Goal: Task Accomplishment & Management: Complete application form

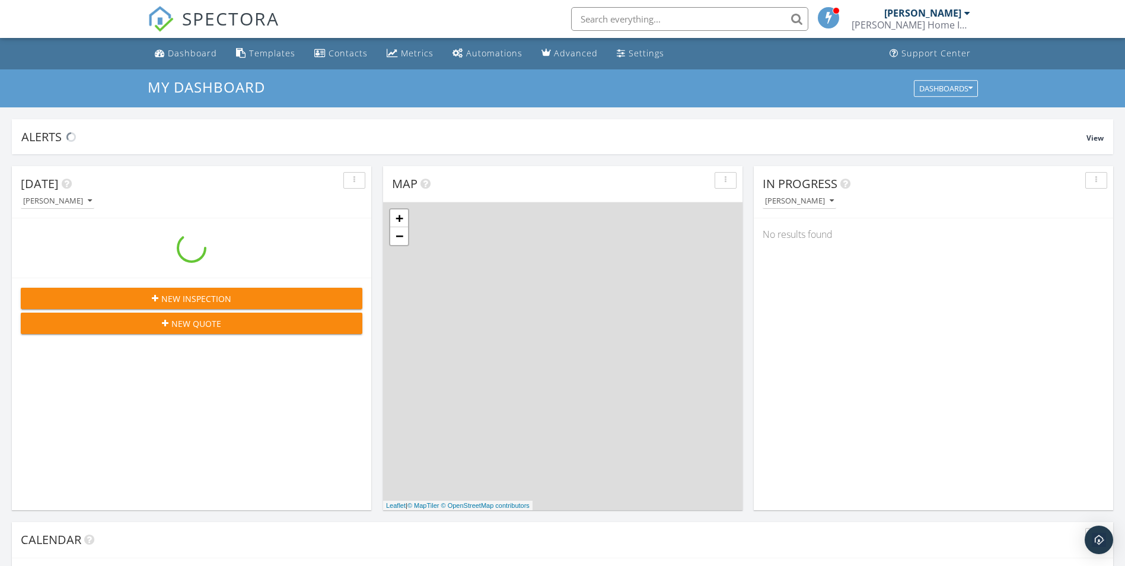
scroll to position [1098, 1144]
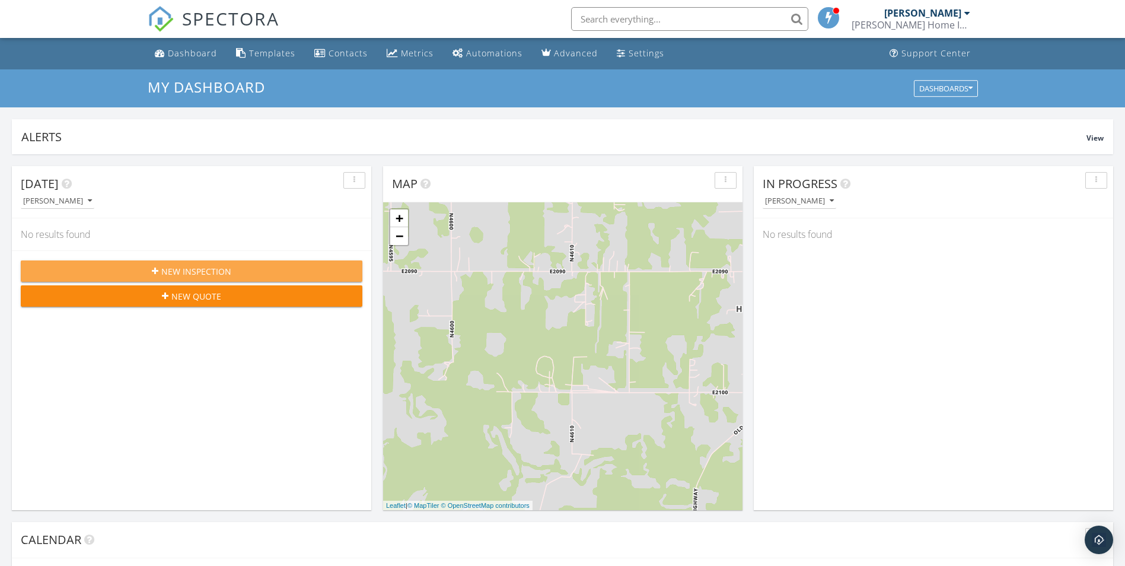
click at [220, 273] on span "New Inspection" at bounding box center [196, 271] width 70 height 12
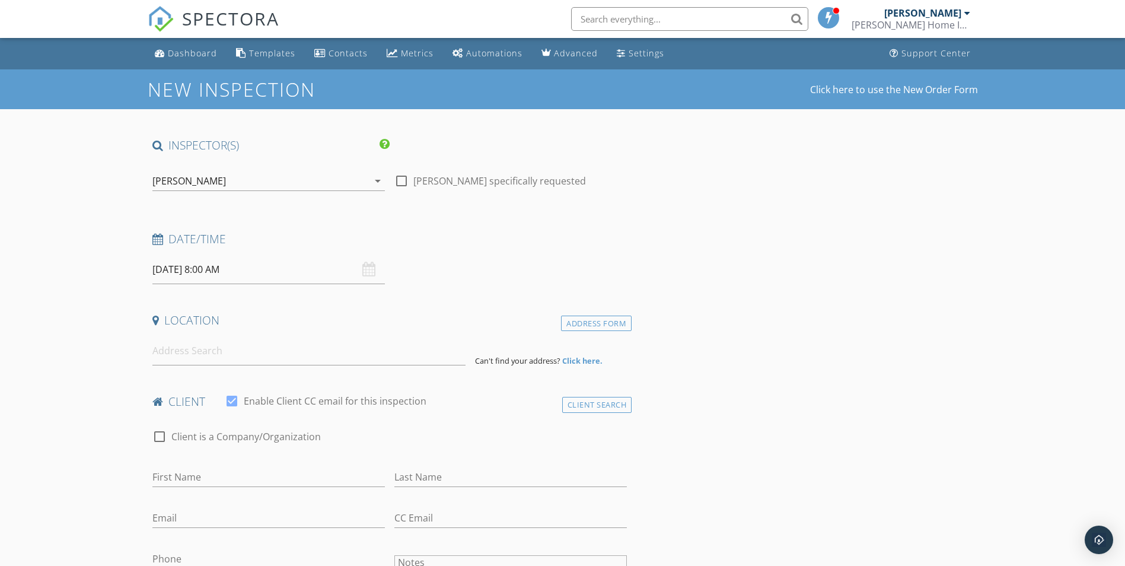
click at [371, 267] on div "[DATE] 8:00 AM" at bounding box center [268, 269] width 232 height 29
click at [181, 276] on input "[DATE] 8:00 AM" at bounding box center [268, 269] width 232 height 29
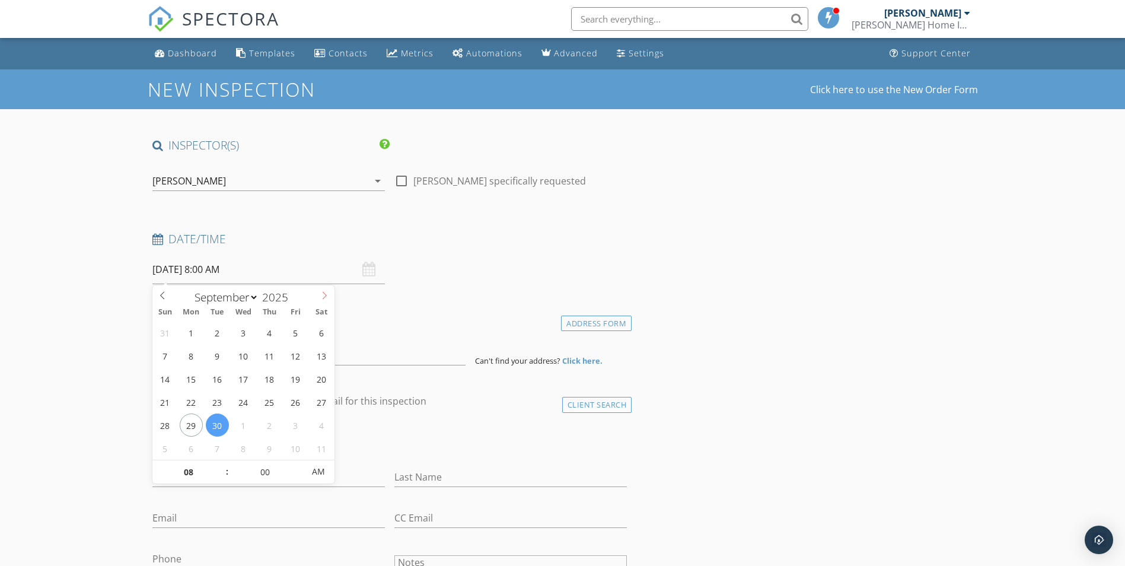
select select "9"
click at [328, 290] on span at bounding box center [324, 293] width 20 height 17
type input "[DATE] 8:00 AM"
type input "05"
type input "[DATE] 8:05 AM"
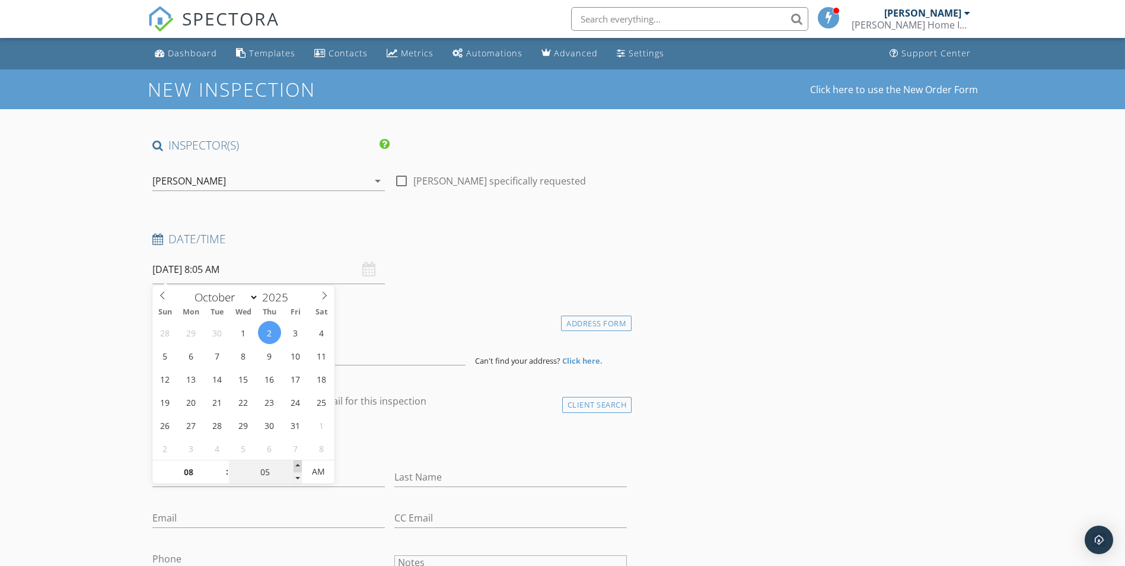
click at [299, 466] on span at bounding box center [298, 466] width 8 height 12
type input "10"
type input "[DATE] 8:10 AM"
click at [299, 466] on span at bounding box center [298, 466] width 8 height 12
type input "15"
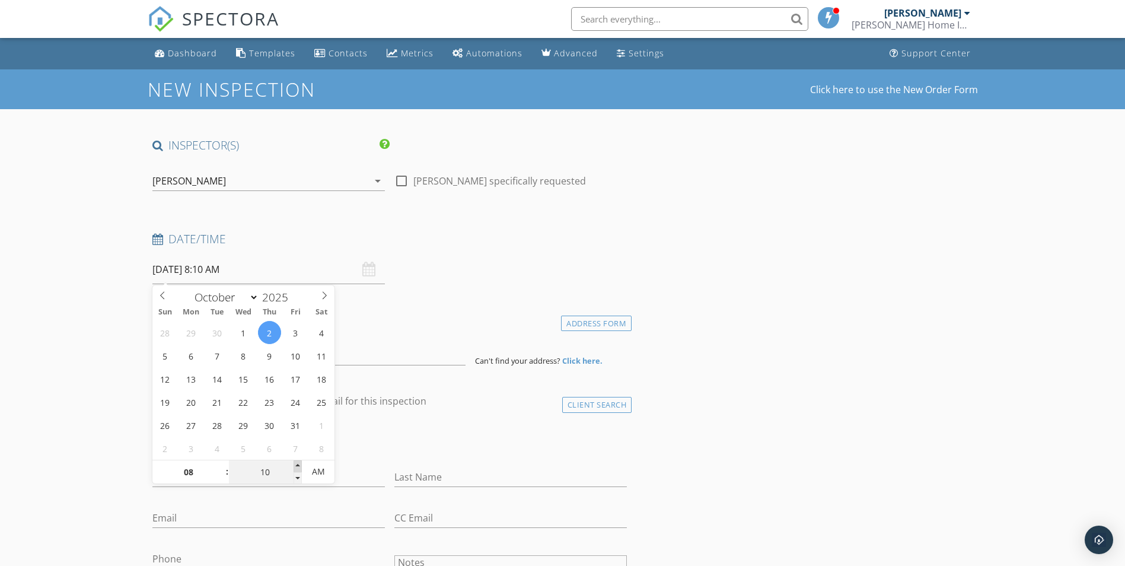
type input "[DATE] 8:15 AM"
click at [299, 466] on span at bounding box center [298, 466] width 8 height 12
type input "20"
type input "[DATE] 8:20 AM"
click at [299, 466] on span at bounding box center [298, 466] width 8 height 12
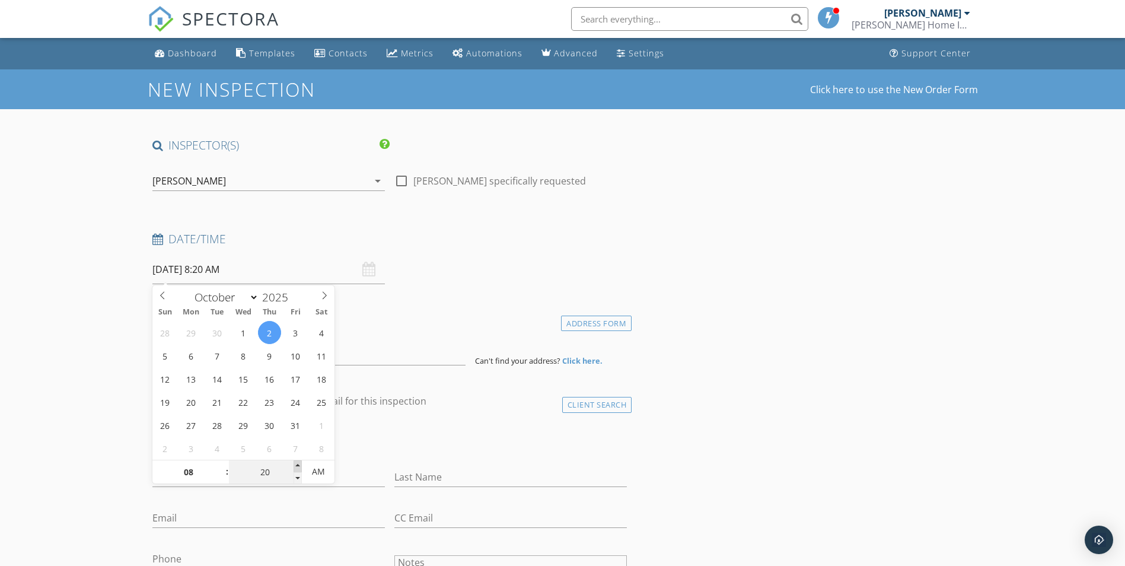
type input "25"
type input "[DATE] 8:25 AM"
click at [299, 466] on span at bounding box center [298, 466] width 8 height 12
type input "30"
type input "[DATE] 8:30 AM"
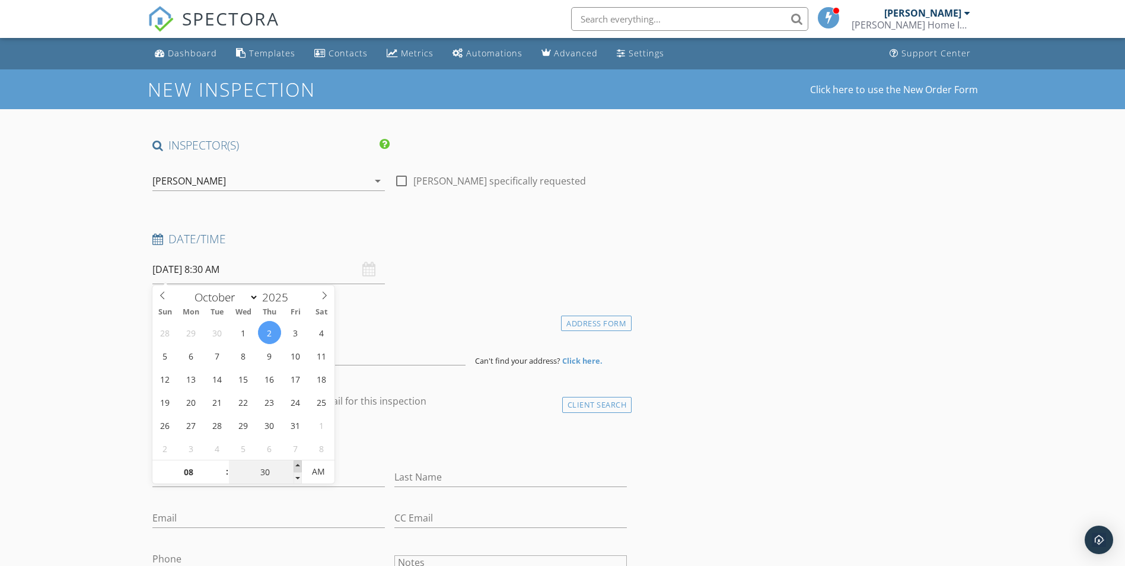
click at [299, 466] on span at bounding box center [298, 466] width 8 height 12
type input "35"
type input "[DATE] 8:35 AM"
click at [299, 466] on span at bounding box center [298, 466] width 8 height 12
type input "30"
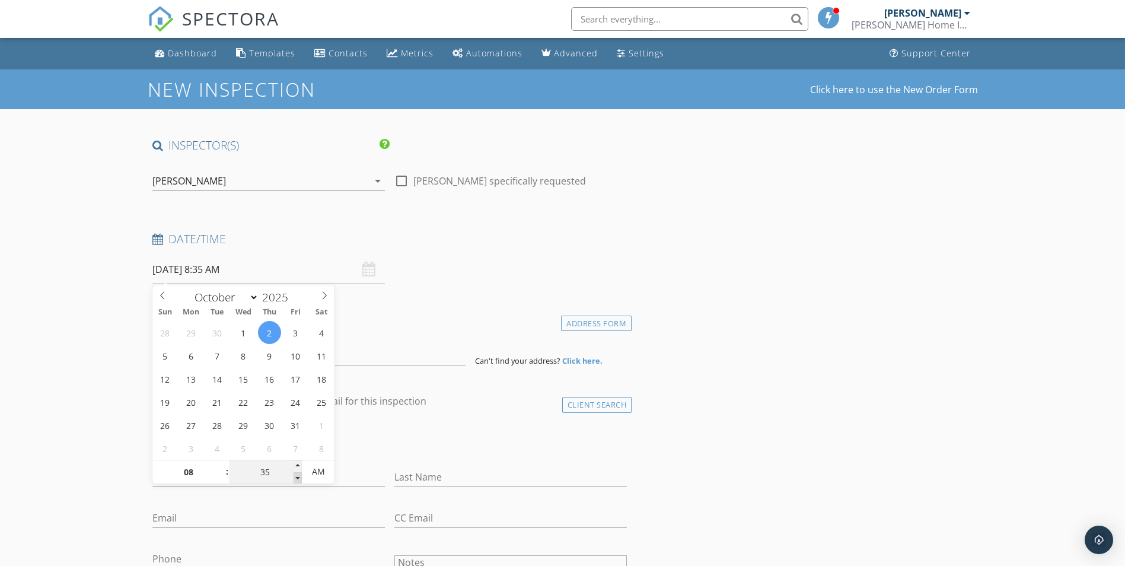
type input "[DATE] 8:30 AM"
click at [294, 476] on span at bounding box center [298, 478] width 8 height 12
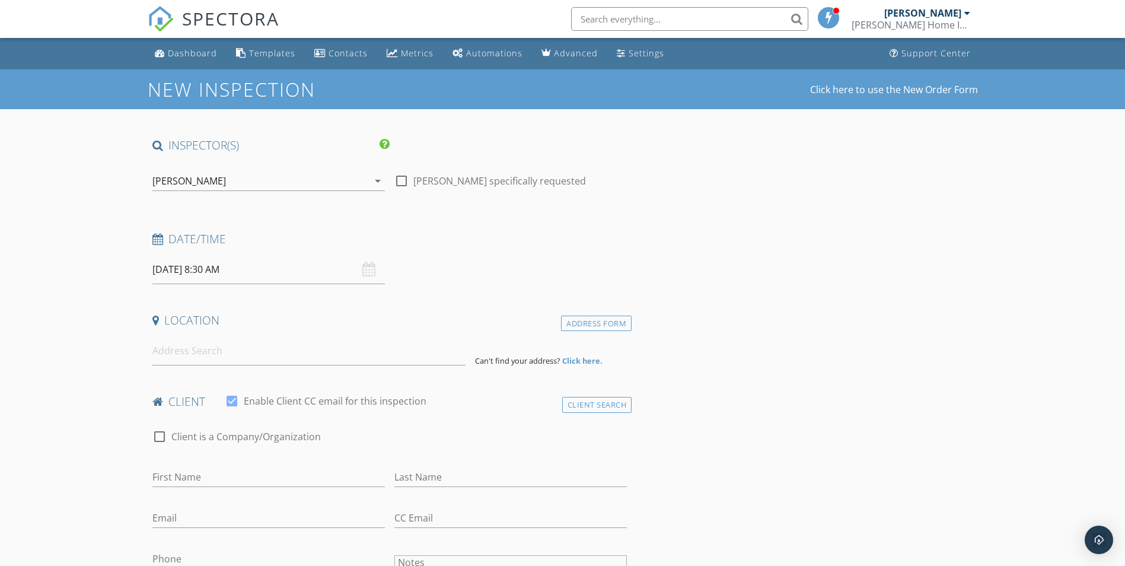
click at [190, 349] on input at bounding box center [308, 350] width 313 height 29
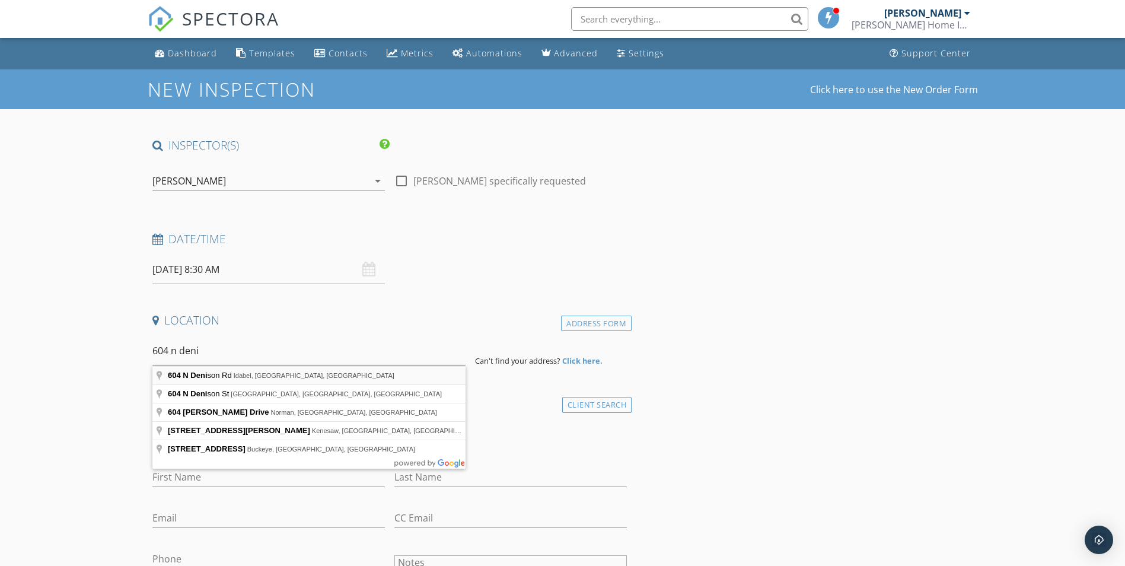
type input "[STREET_ADDRESS][PERSON_NAME]"
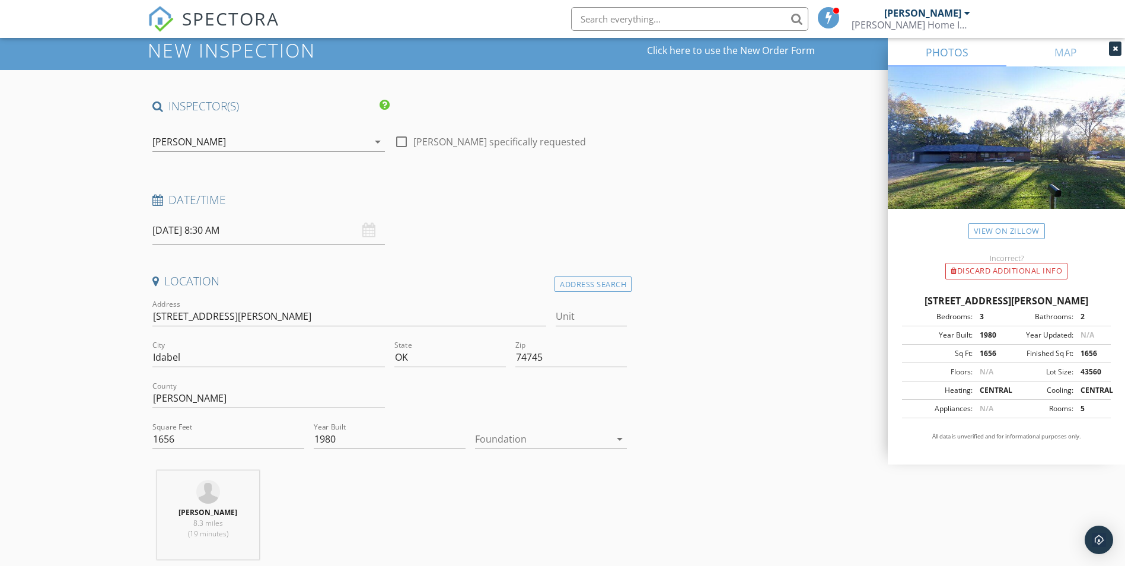
scroll to position [59, 0]
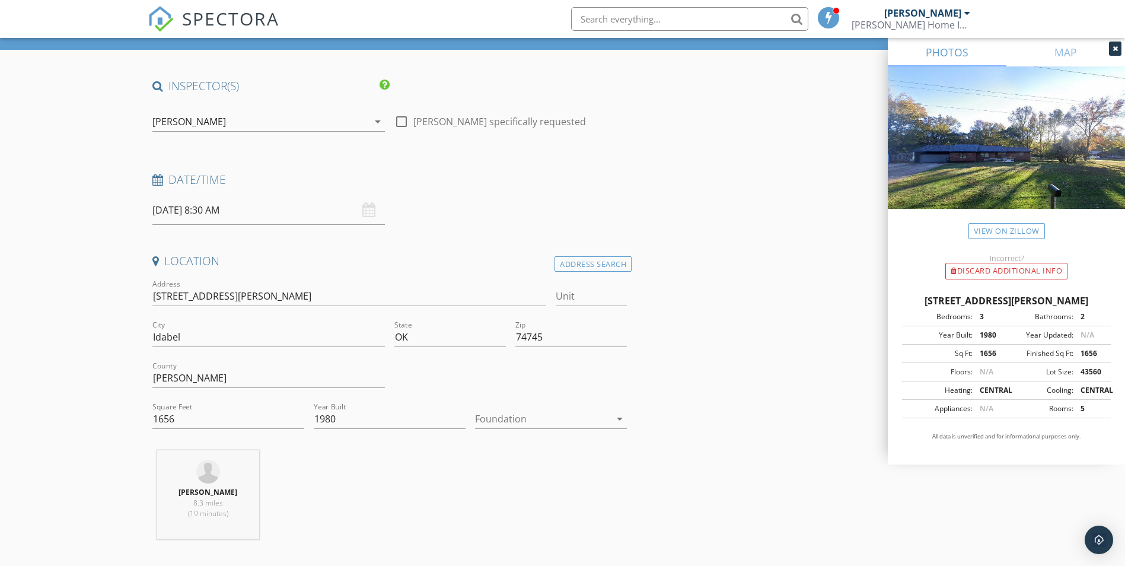
click at [540, 419] on div at bounding box center [542, 418] width 135 height 19
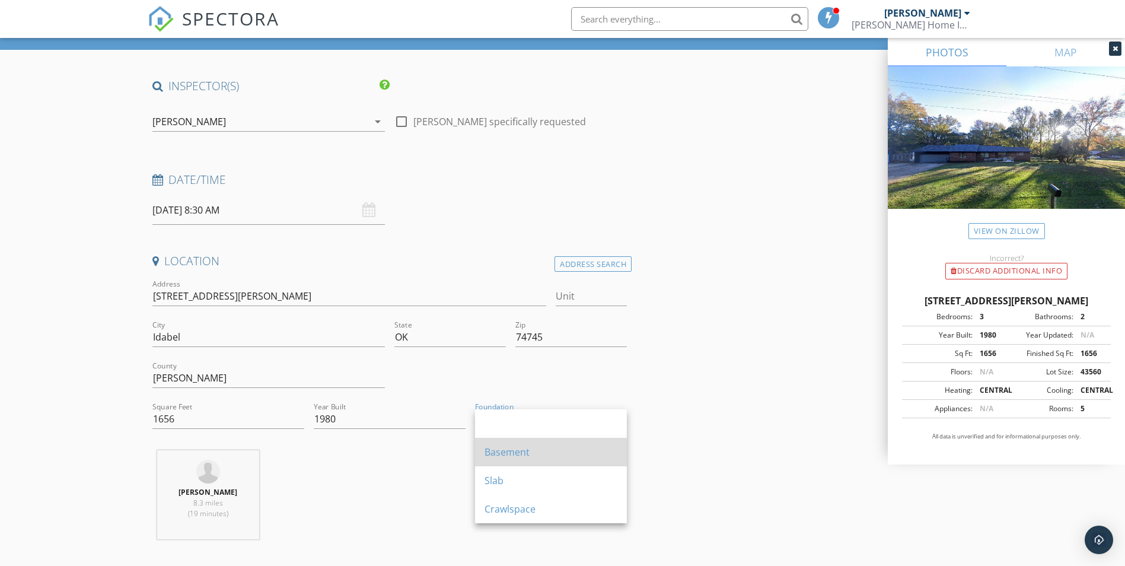
click at [550, 448] on div "Basement" at bounding box center [551, 452] width 133 height 14
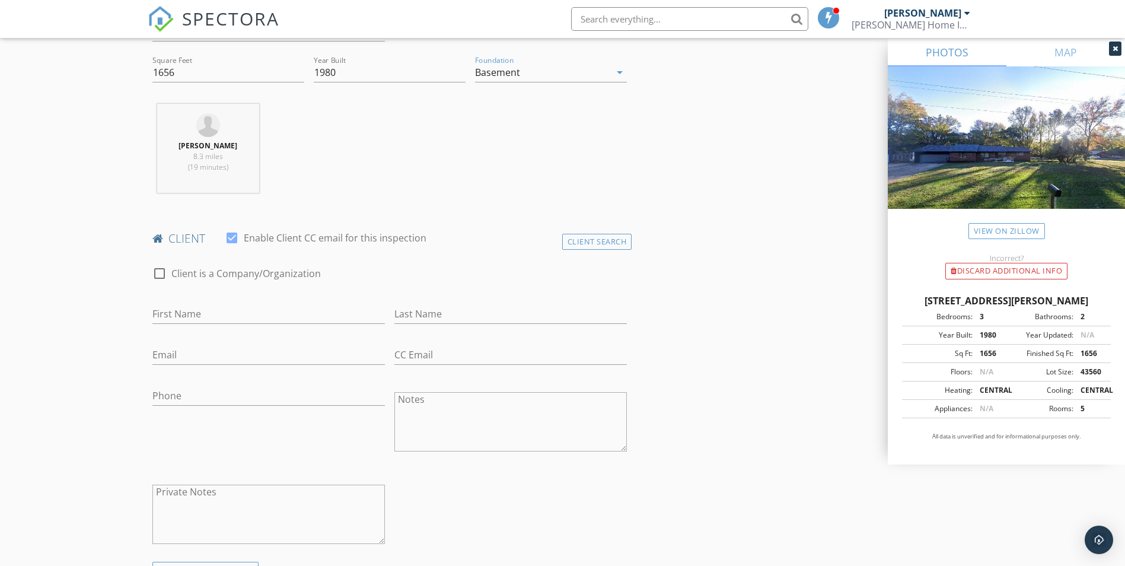
scroll to position [415, 0]
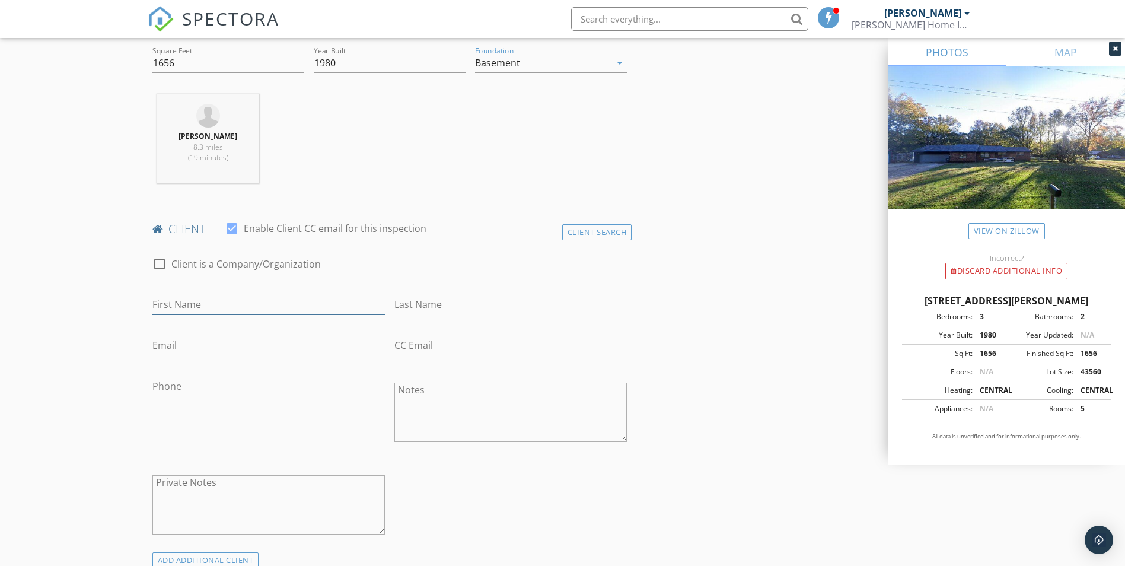
click at [255, 298] on input "First Name" at bounding box center [268, 305] width 232 height 20
type input "[PERSON_NAME]"
click at [187, 349] on input "Email" at bounding box center [268, 346] width 232 height 20
type input "[EMAIL_ADDRESS][DOMAIN_NAME]"
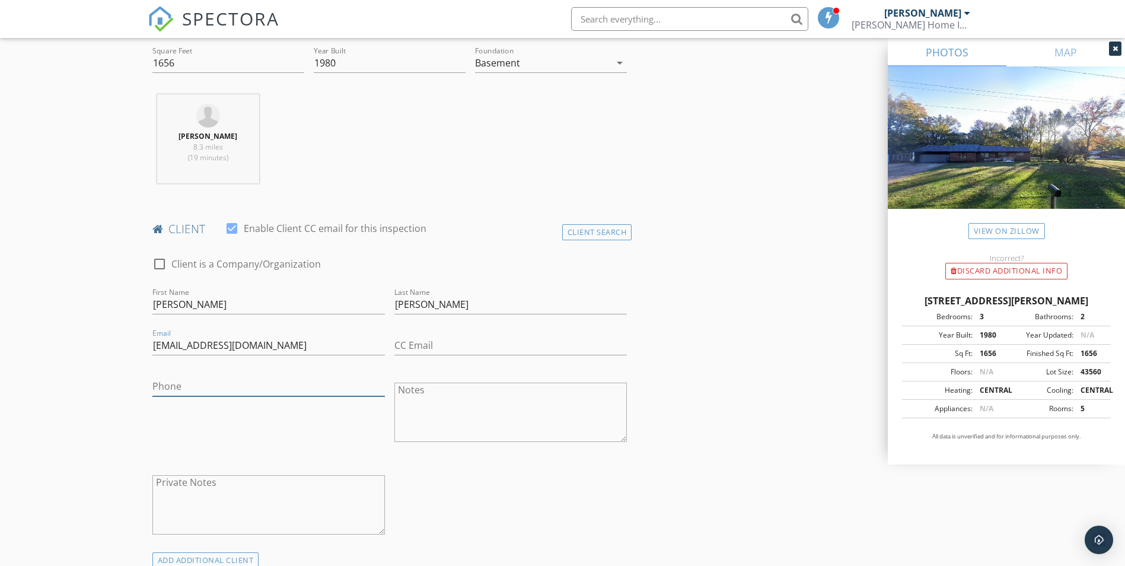
click at [200, 385] on input "Phone" at bounding box center [268, 387] width 232 height 20
type input "[PHONE_NUMBER]"
click at [238, 415] on div "Phone [PHONE_NUMBER]" at bounding box center [269, 413] width 242 height 93
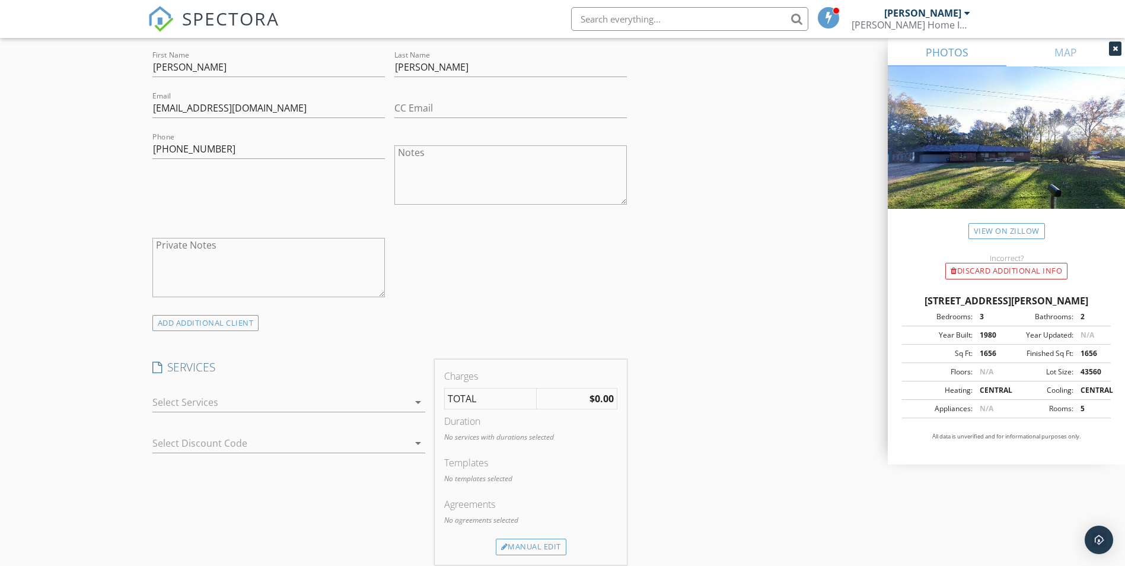
scroll to position [771, 0]
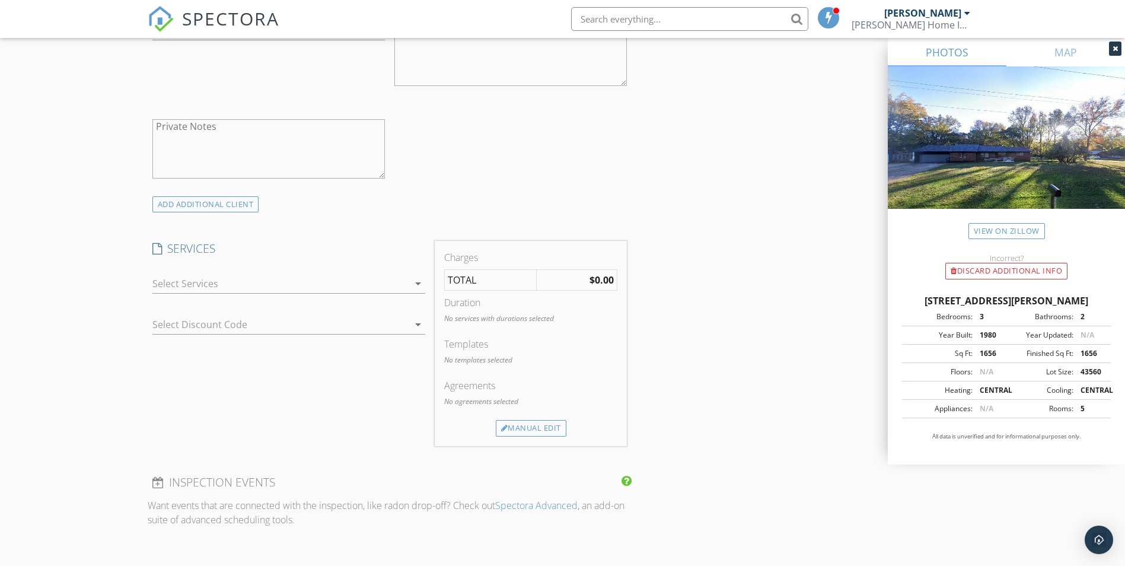
click at [256, 288] on div at bounding box center [280, 283] width 256 height 19
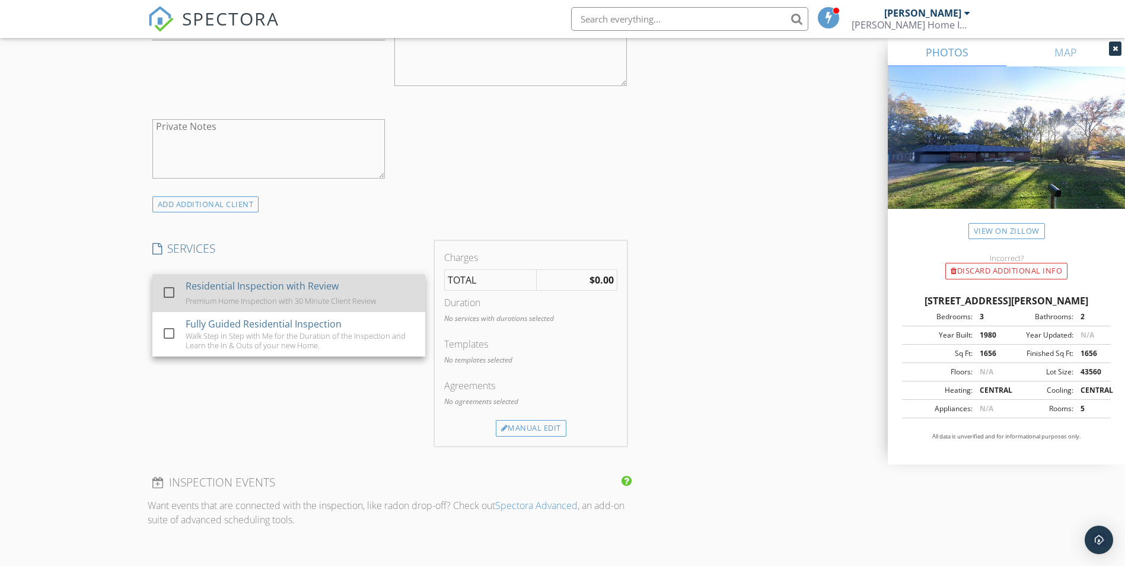
click at [258, 298] on div "Premium Home Inspection with 30 Minute Client Review" at bounding box center [281, 300] width 190 height 9
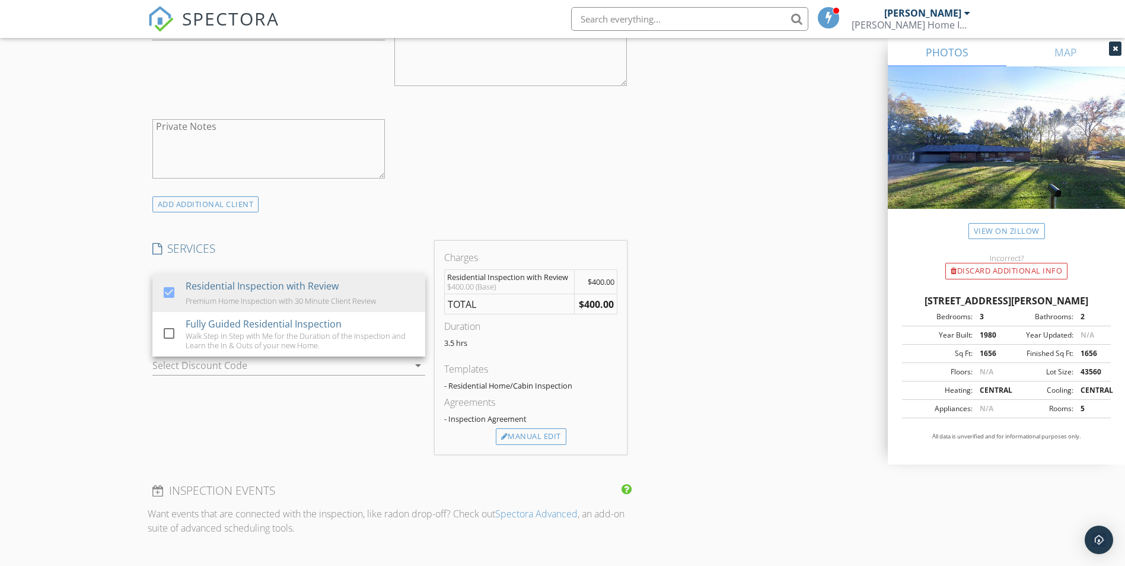
click at [381, 226] on div "INSPECTOR(S) check_box [PERSON_NAME] PRIMARY [PERSON_NAME] arrow_drop_down chec…" at bounding box center [390, 309] width 485 height 1884
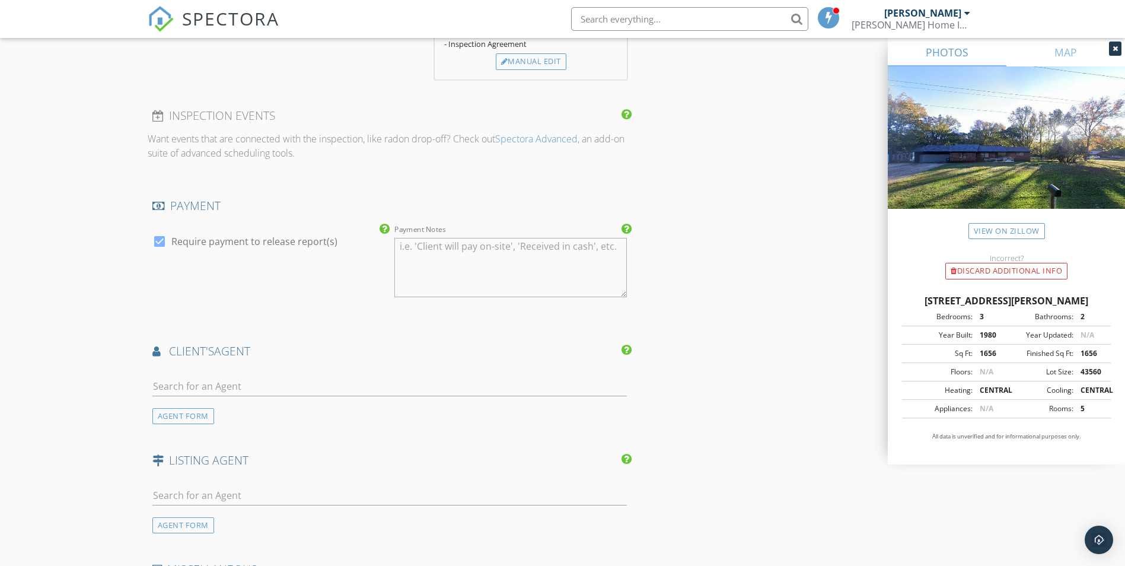
scroll to position [1186, 0]
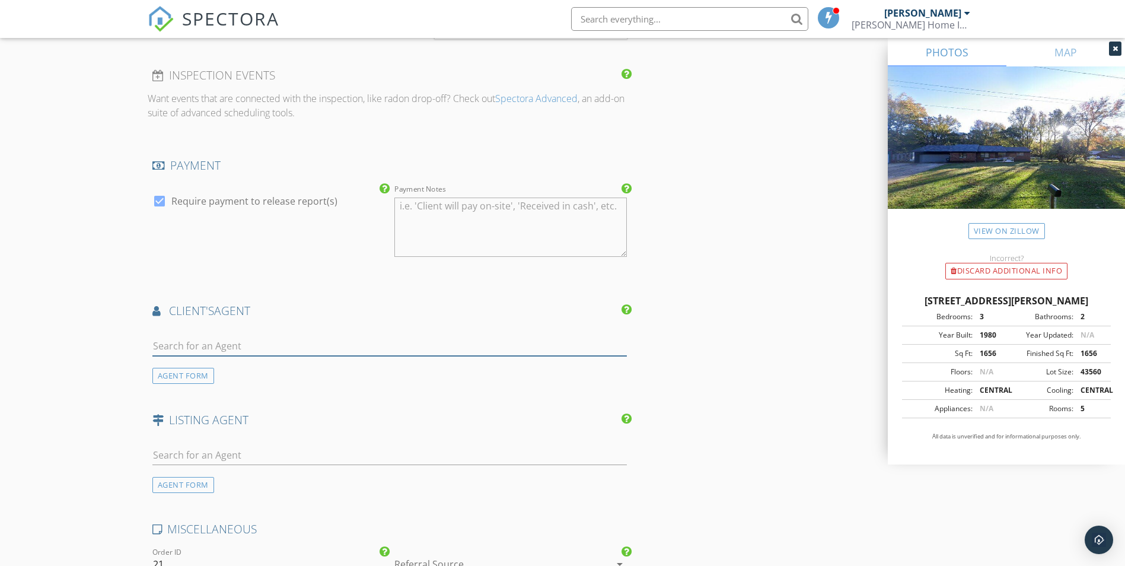
click at [251, 348] on input "text" at bounding box center [389, 346] width 475 height 20
type input "R"
type input "S"
click at [202, 378] on div "AGENT FORM" at bounding box center [183, 376] width 62 height 16
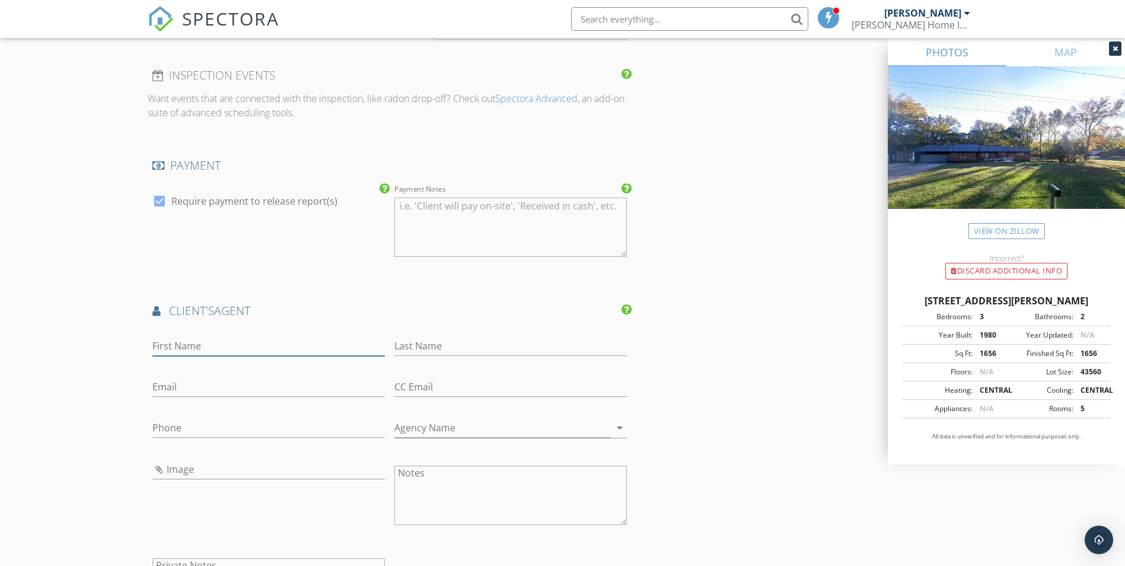
click at [201, 351] on input "First Name" at bounding box center [268, 346] width 232 height 20
type input "[PERSON_NAME]"
click at [429, 349] on input "Last Name" at bounding box center [510, 346] width 232 height 20
type input "[PERSON_NAME]"
click at [181, 425] on input "Phone" at bounding box center [268, 428] width 232 height 20
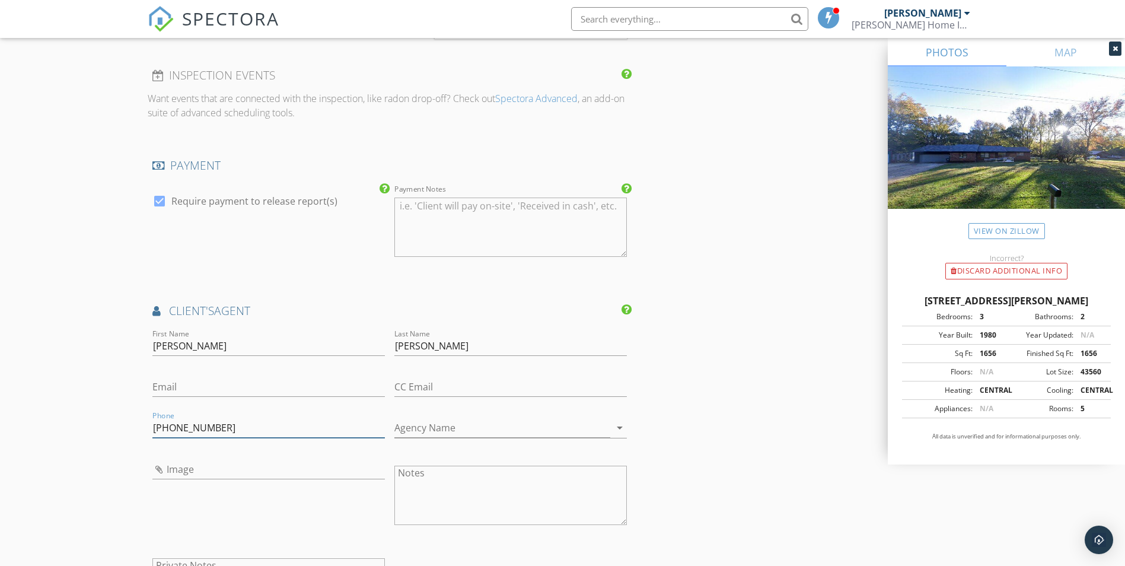
type input "[PHONE_NUMBER]"
click at [693, 393] on div "INSPECTOR(S) check_box [PERSON_NAME] PRIMARY [PERSON_NAME] arrow_drop_down chec…" at bounding box center [563, 61] width 830 height 2221
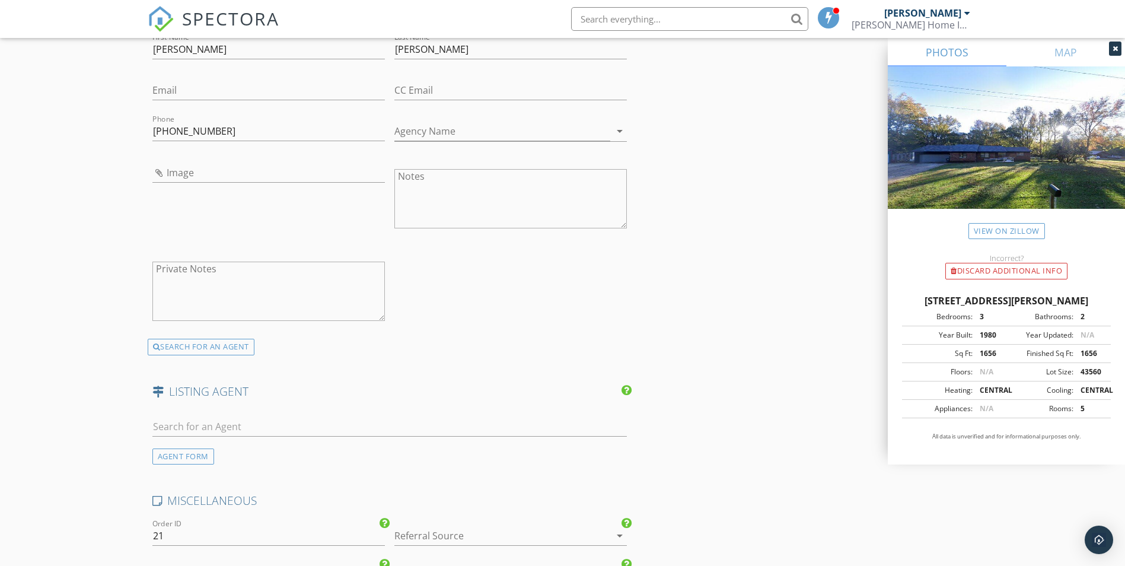
scroll to position [1601, 0]
